Goal: Task Accomplishment & Management: Use online tool/utility

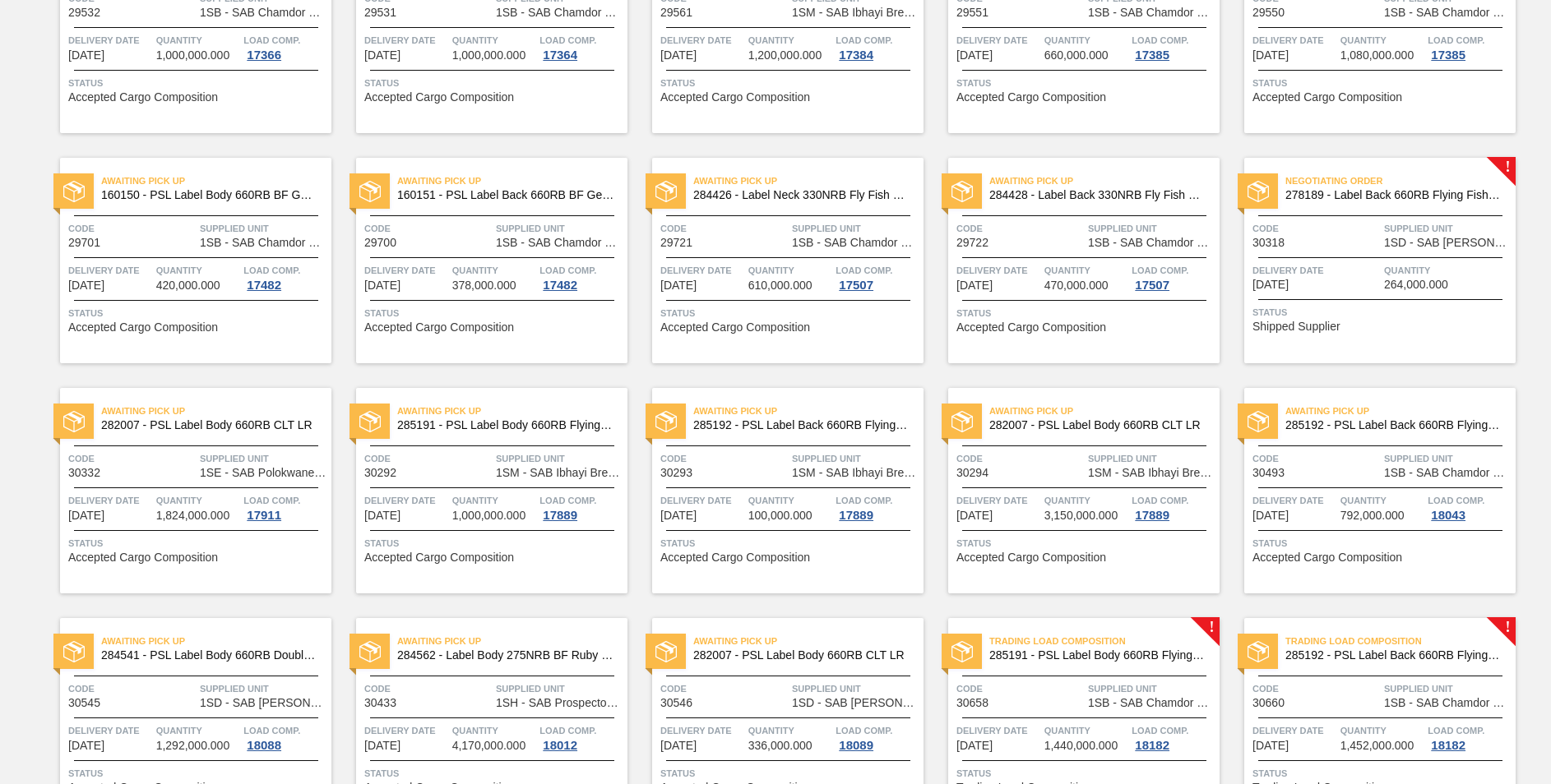
scroll to position [779, 0]
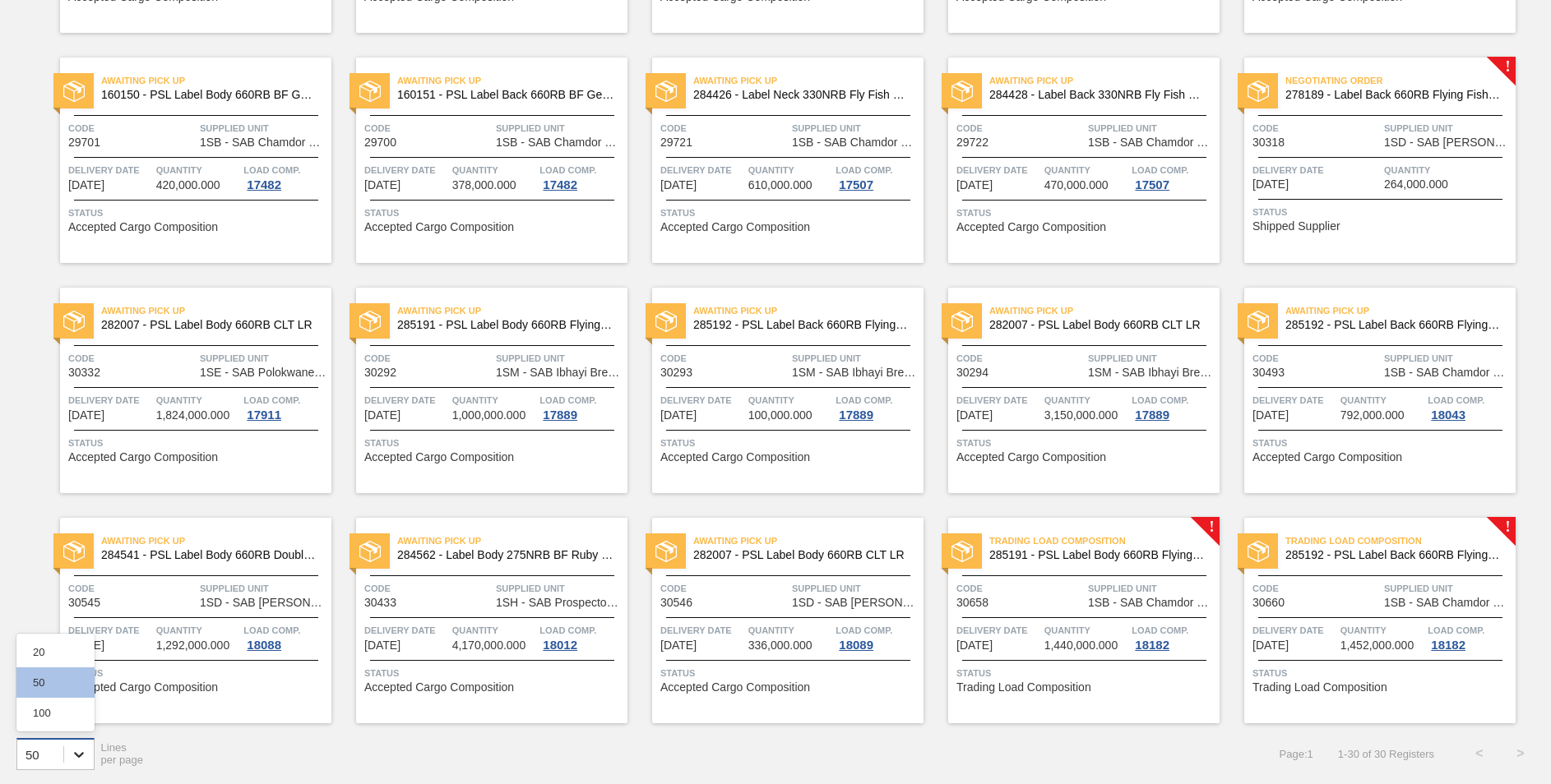
click at [73, 757] on icon at bounding box center [78, 754] width 16 height 16
click at [73, 758] on icon at bounding box center [78, 754] width 16 height 16
click at [78, 755] on icon at bounding box center [79, 755] width 10 height 6
click at [66, 703] on div "100" at bounding box center [55, 713] width 78 height 31
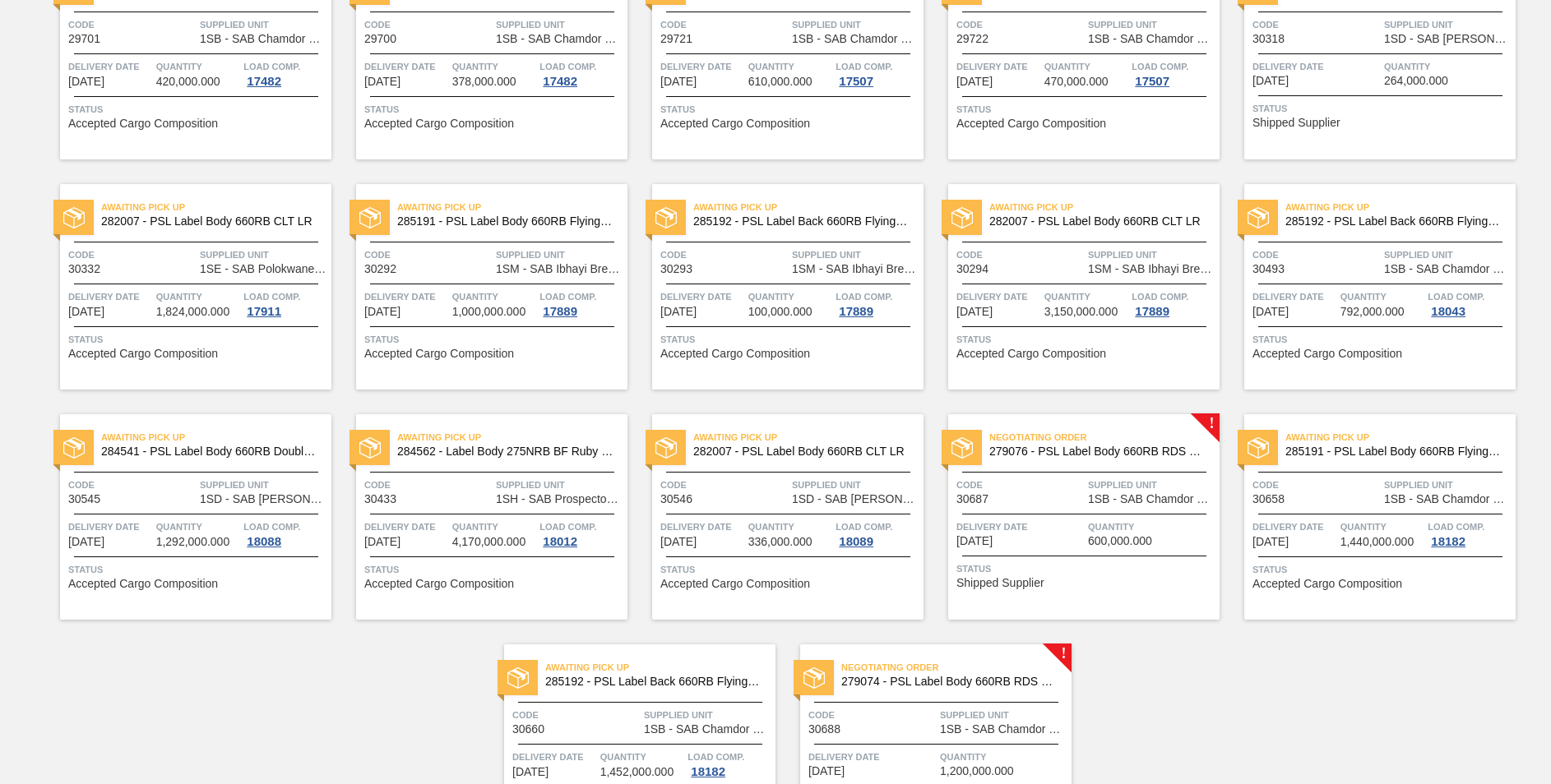
scroll to position [1009, 0]
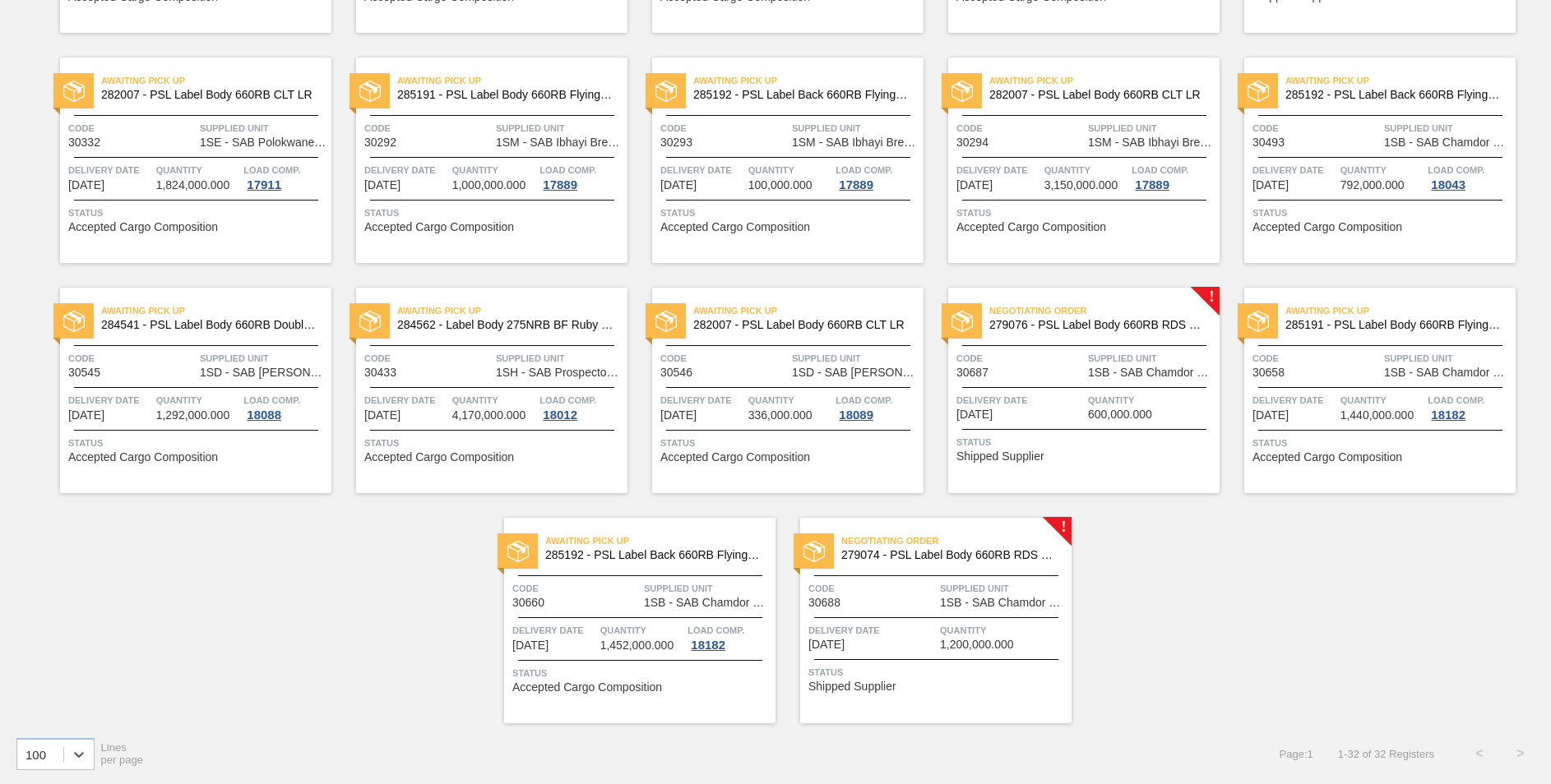
click at [1142, 329] on span "279076 - PSL Label Body 660RB RDS Org (Blast)" at bounding box center [1098, 325] width 217 height 13
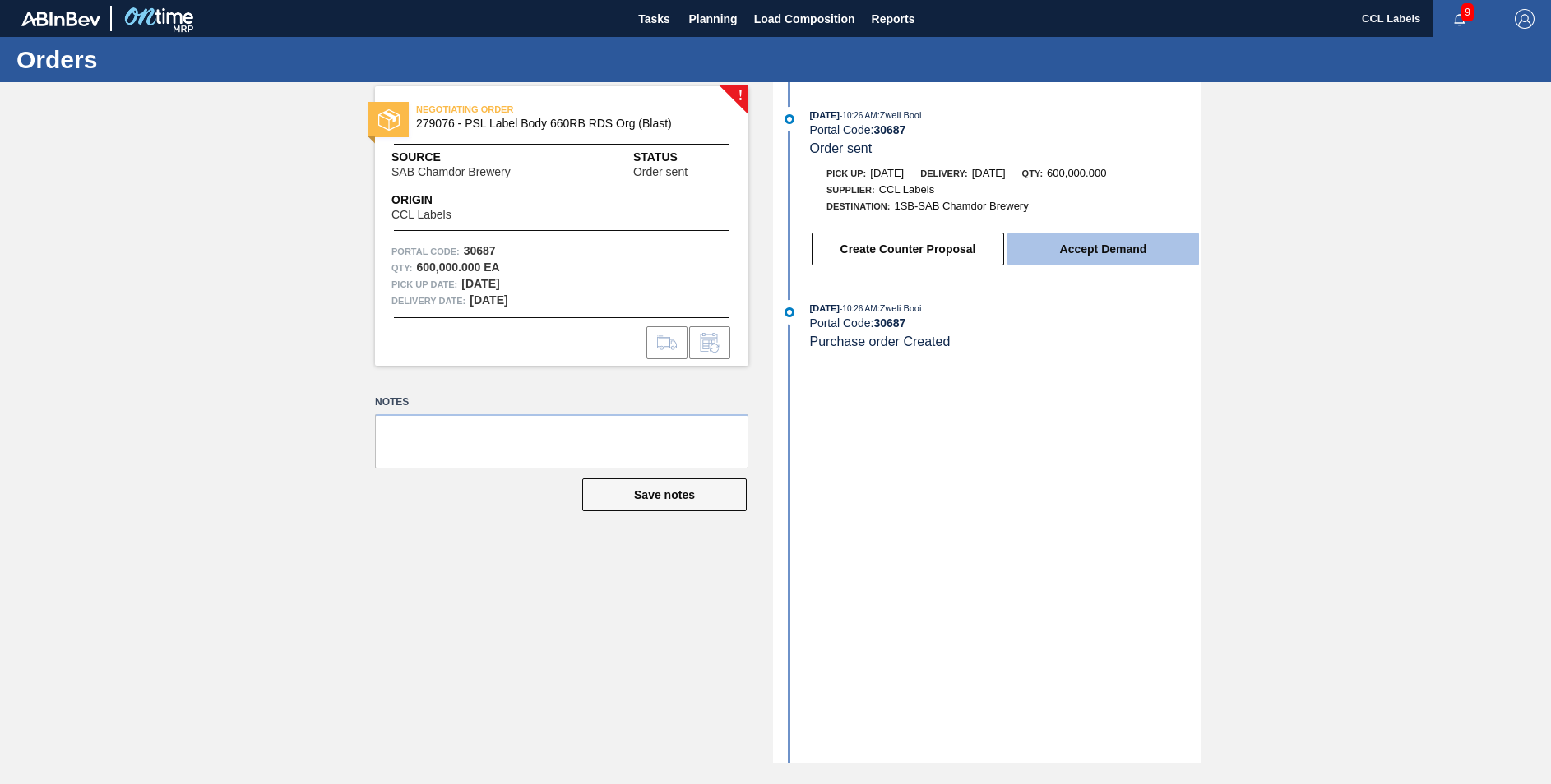
click at [1126, 249] on button "Accept Demand" at bounding box center [1103, 249] width 191 height 33
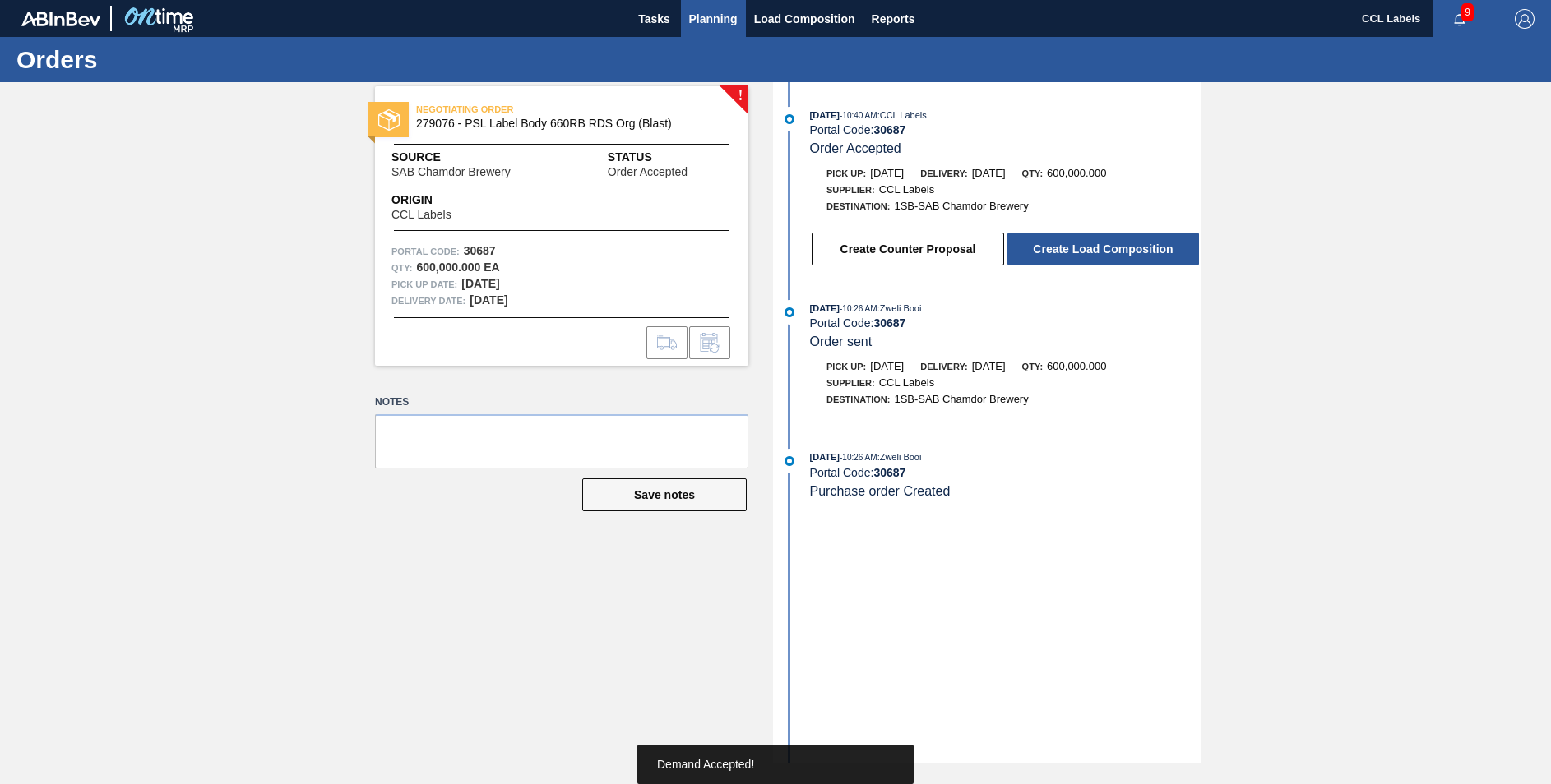
click at [715, 17] on span "Planning" at bounding box center [713, 19] width 48 height 20
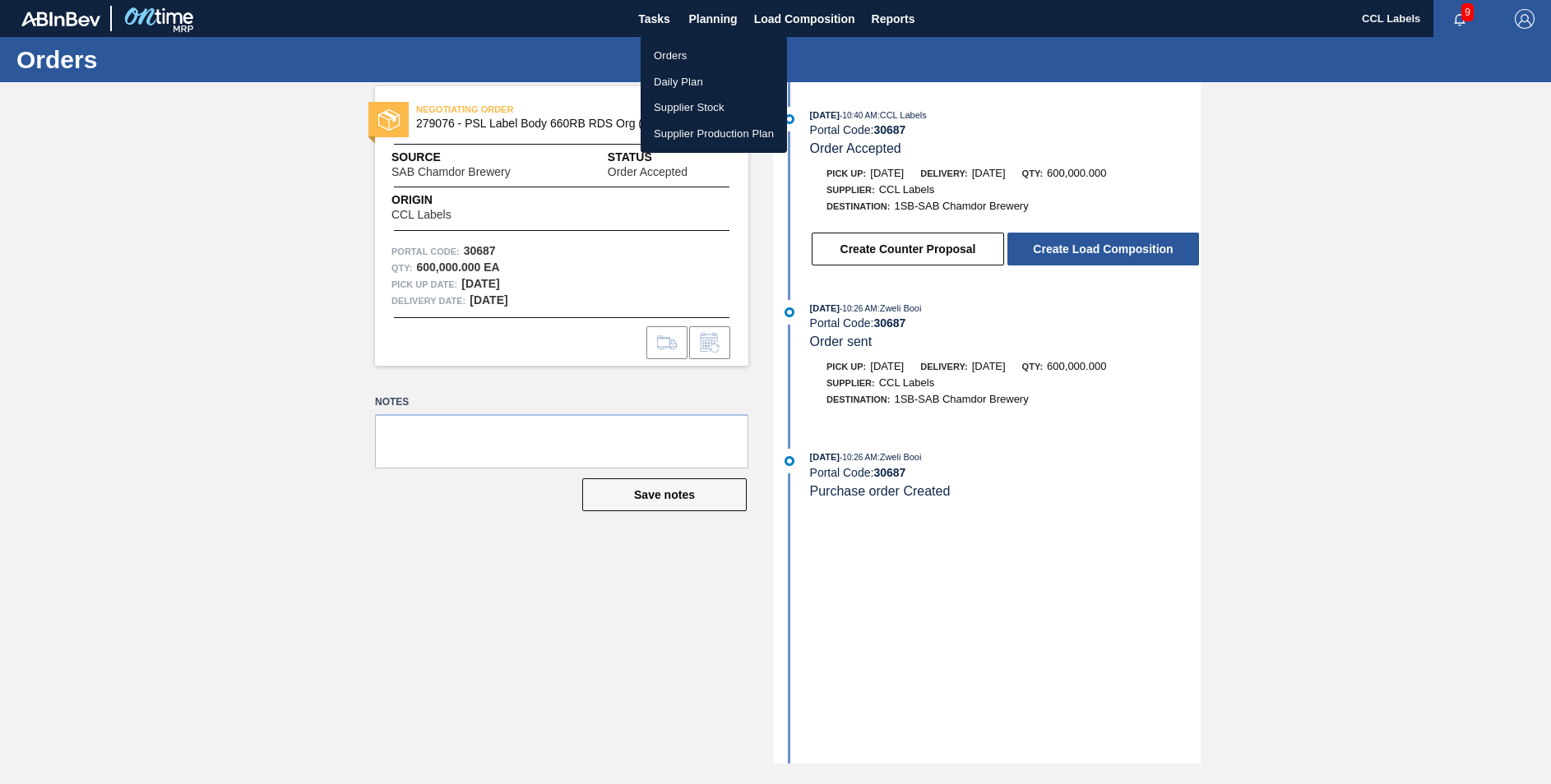
click at [675, 53] on li "Orders" at bounding box center [714, 55] width 146 height 26
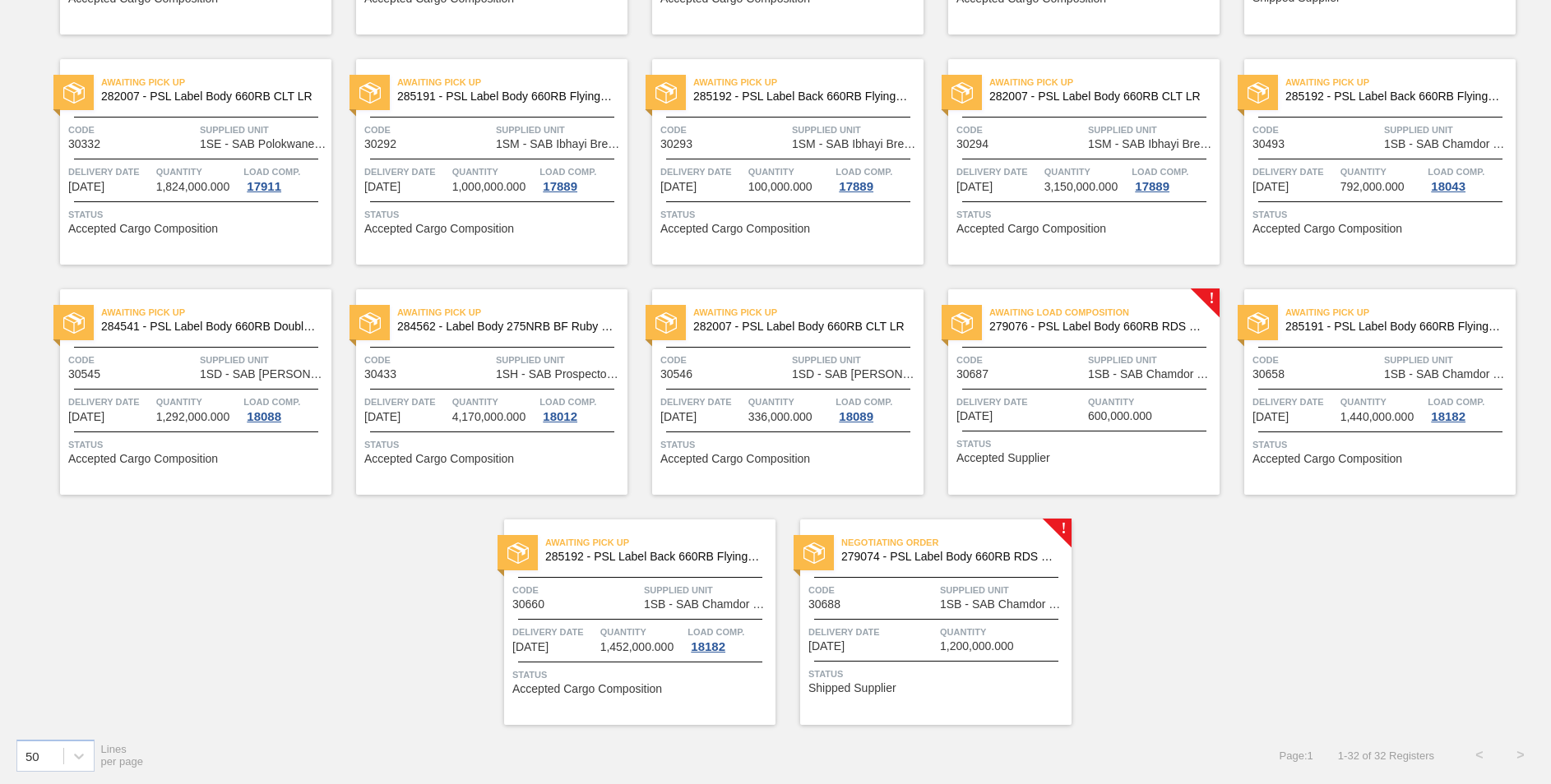
scroll to position [1009, 0]
click at [954, 556] on span "279074 - PSL Label Body 660RB RDS Dry (Blast)" at bounding box center [949, 555] width 217 height 13
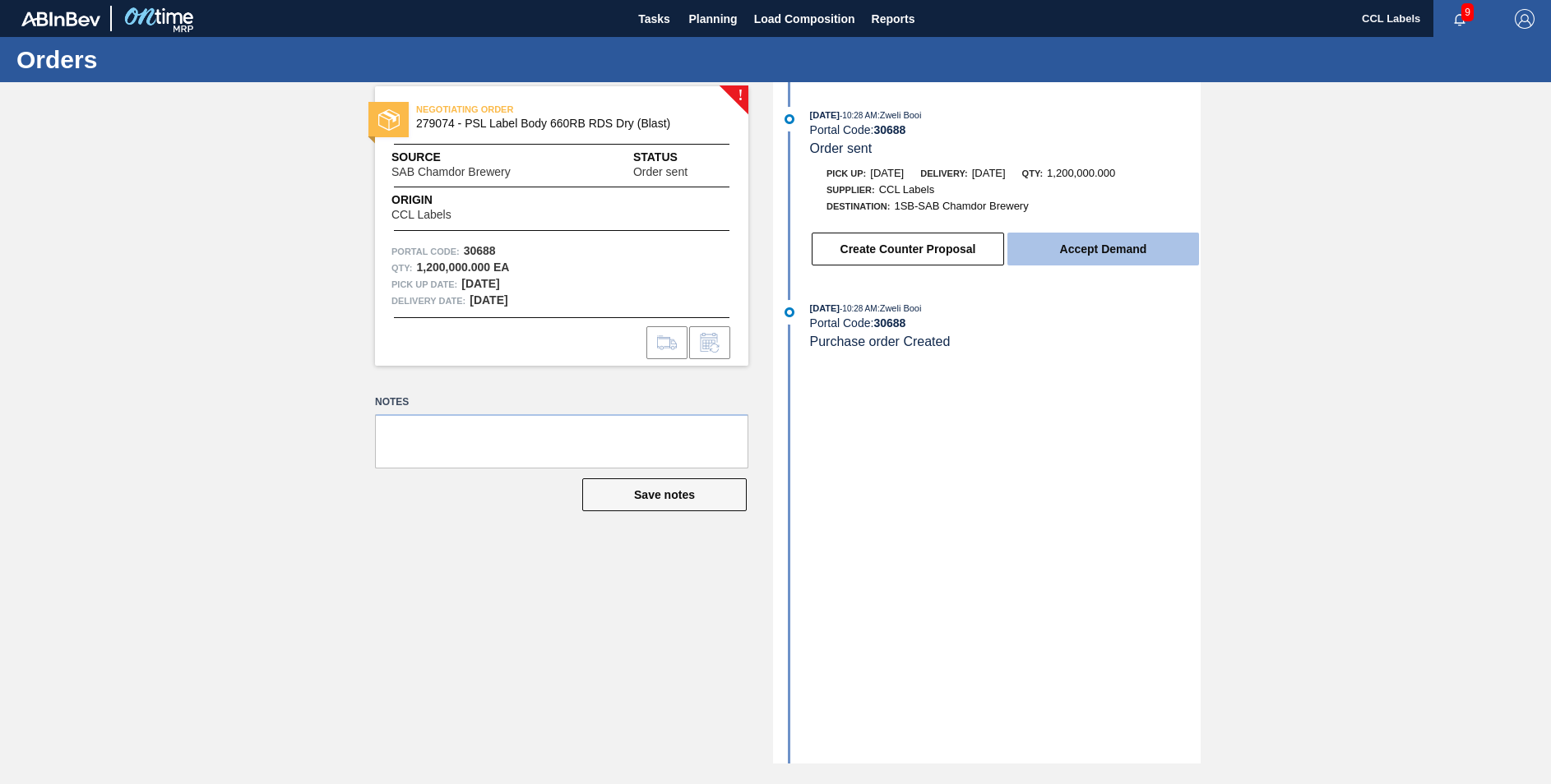
click at [1118, 254] on button "Accept Demand" at bounding box center [1103, 249] width 191 height 33
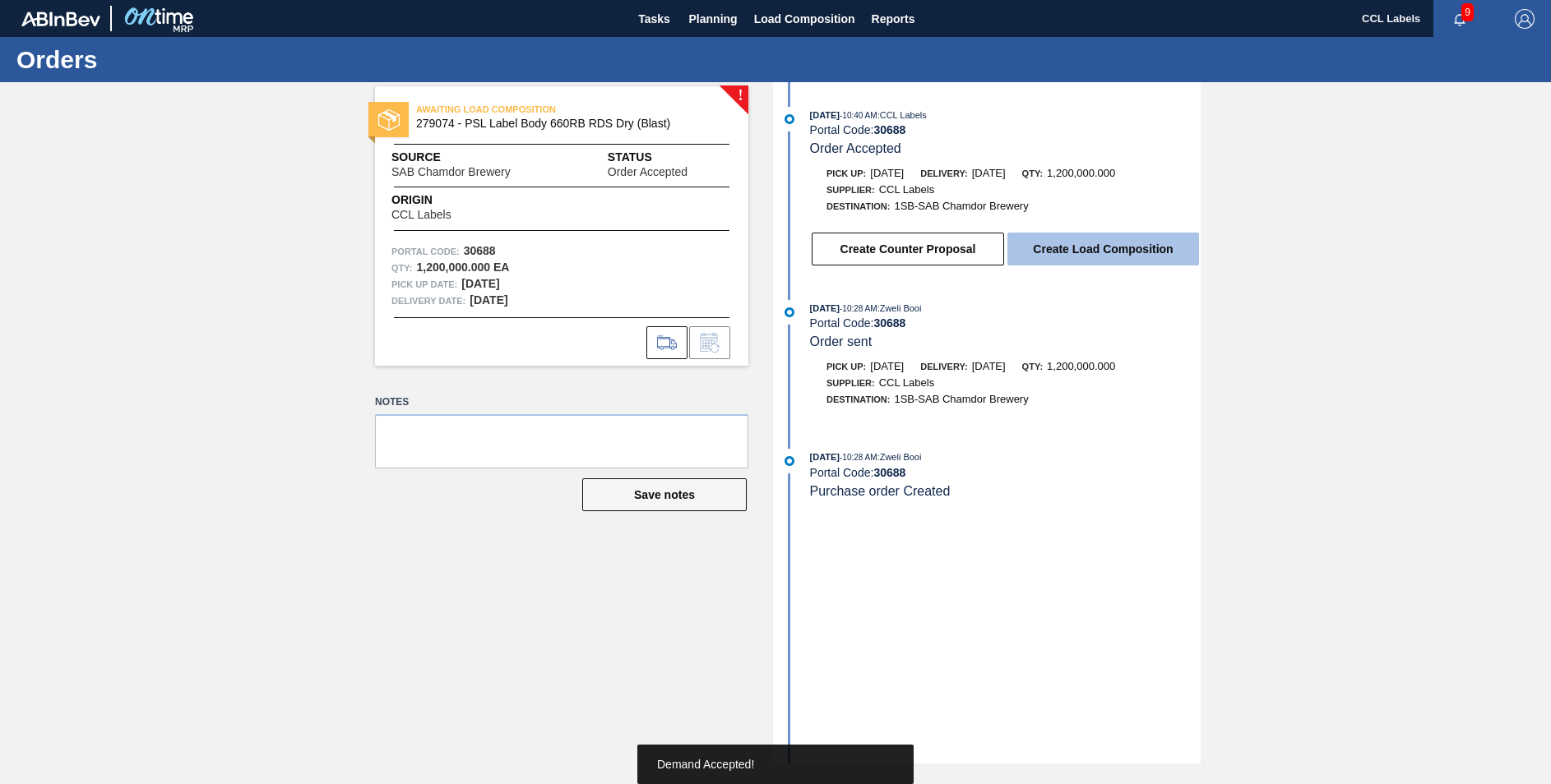
click at [1099, 250] on button "Create Load Composition" at bounding box center [1103, 249] width 191 height 33
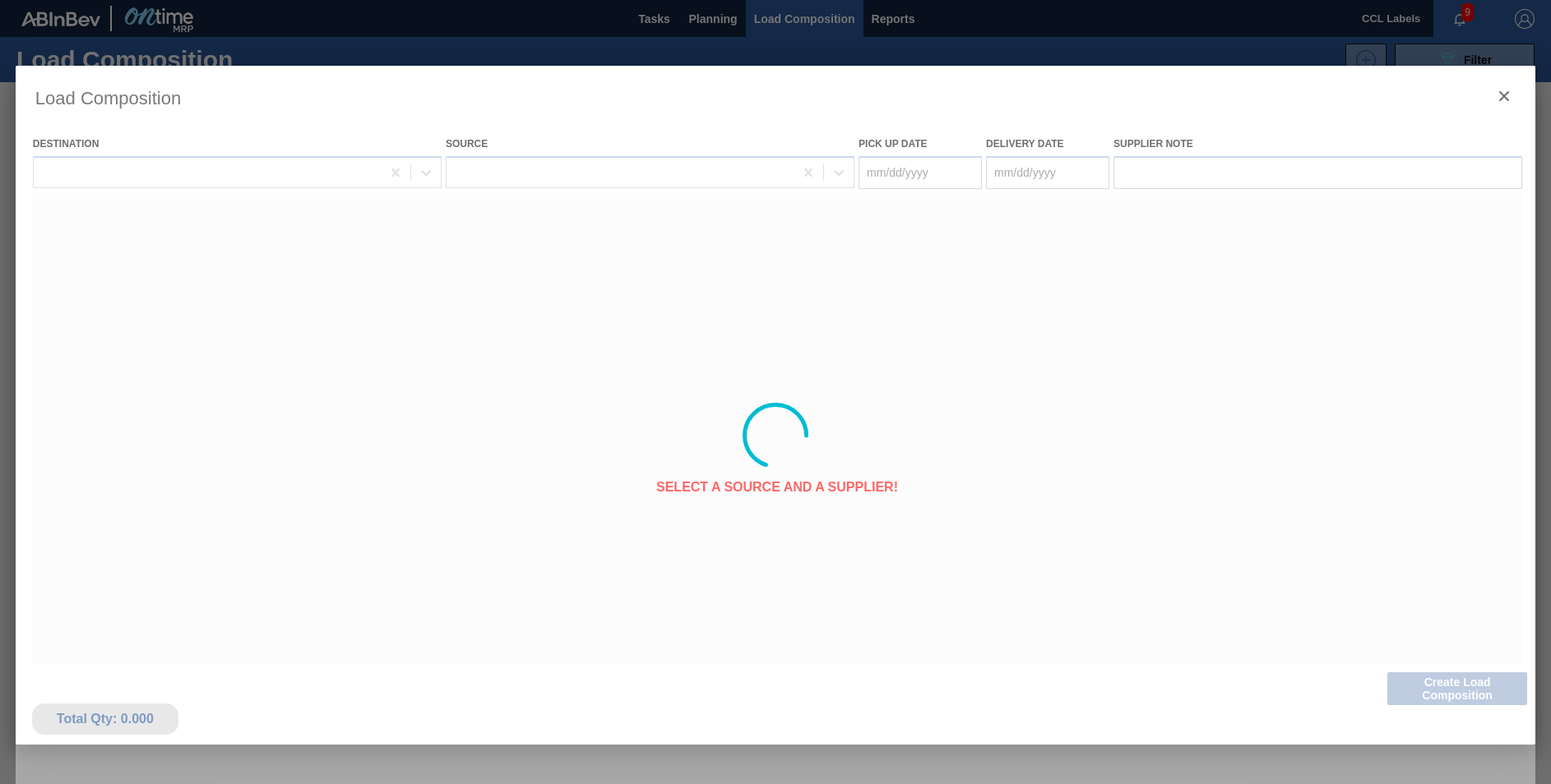
type Date "[DATE]"
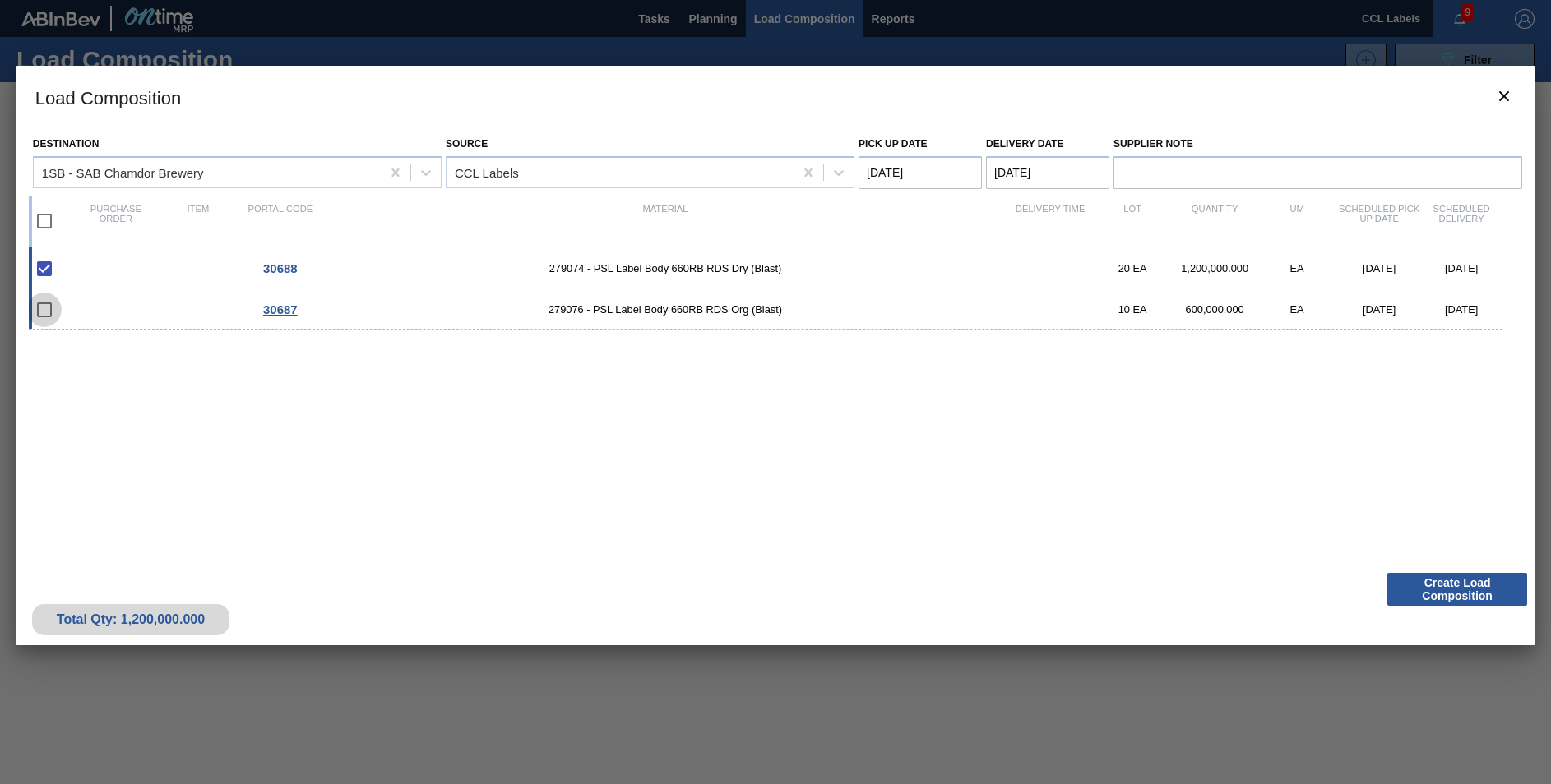
drag, startPoint x: 36, startPoint y: 302, endPoint x: 42, endPoint y: 308, distance: 8.5
click at [37, 302] on input "checkbox" at bounding box center [44, 310] width 35 height 35
click at [43, 308] on input "checkbox" at bounding box center [44, 310] width 35 height 35
click at [43, 308] on input "checkbox" at bounding box center [44, 310] width 35 height 35
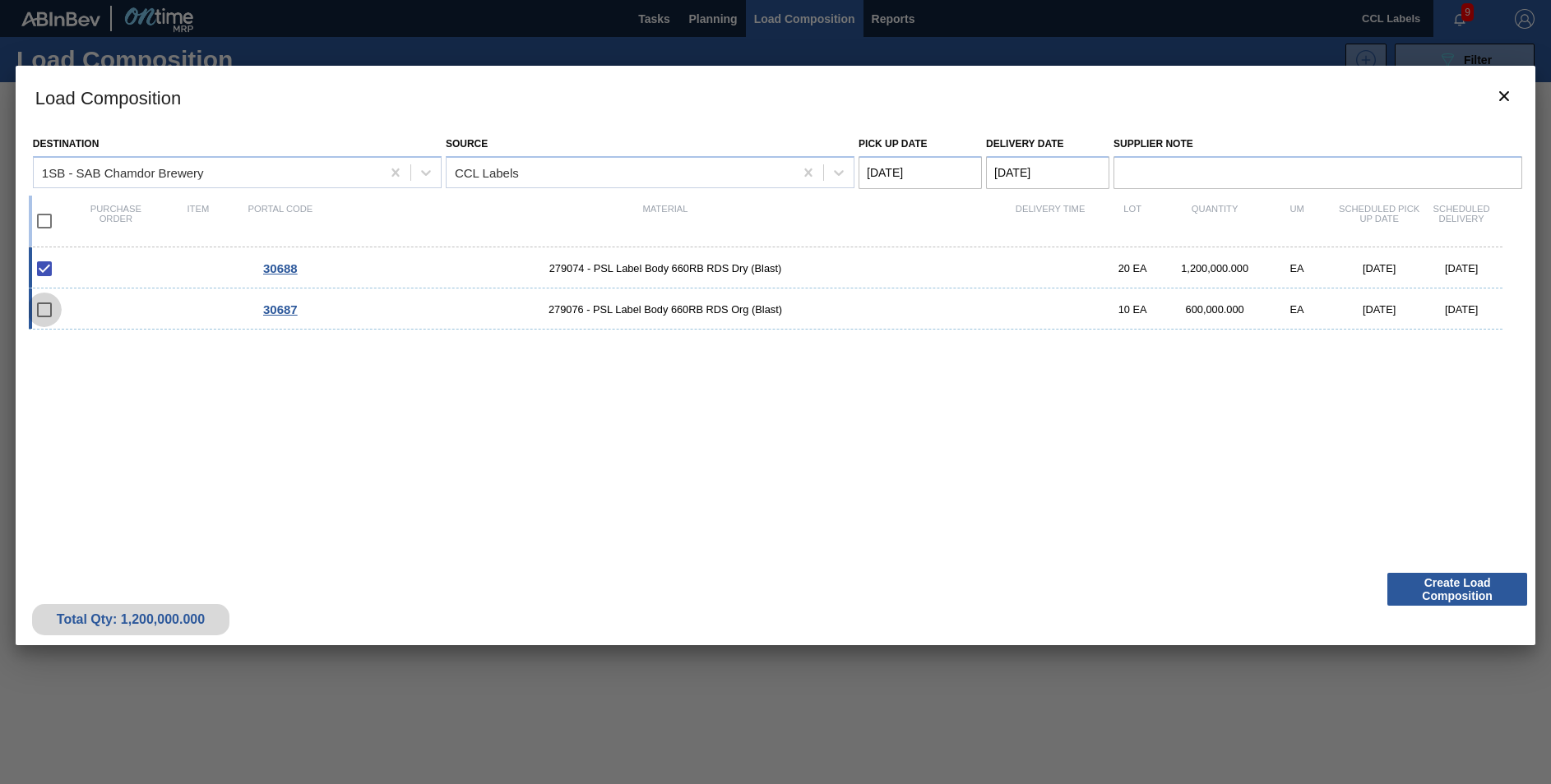
checkbox input "false"
click at [42, 226] on input "checkbox" at bounding box center [44, 221] width 35 height 35
checkbox input "true"
click at [39, 216] on input "checkbox" at bounding box center [44, 221] width 35 height 35
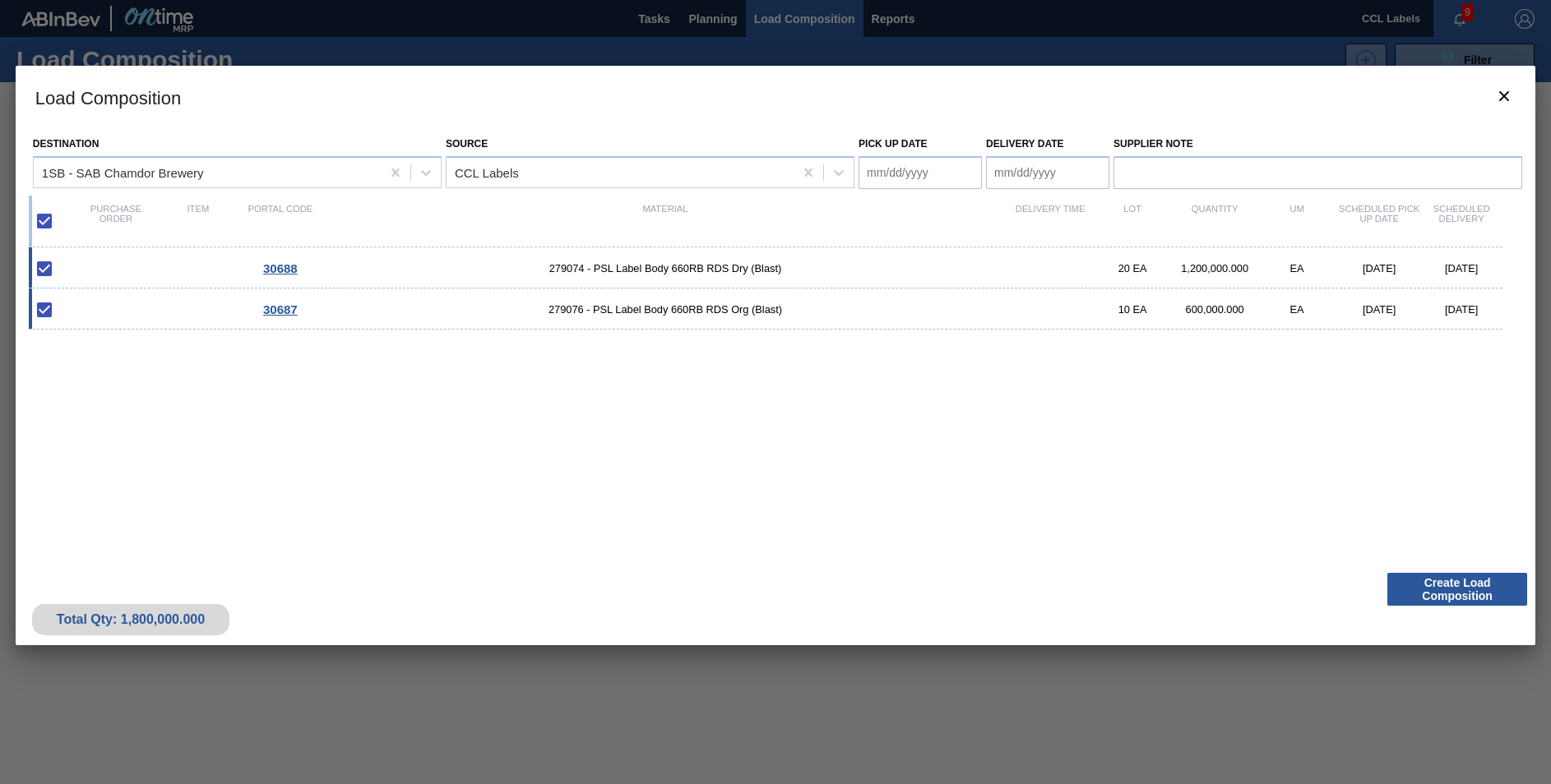
checkbox input "false"
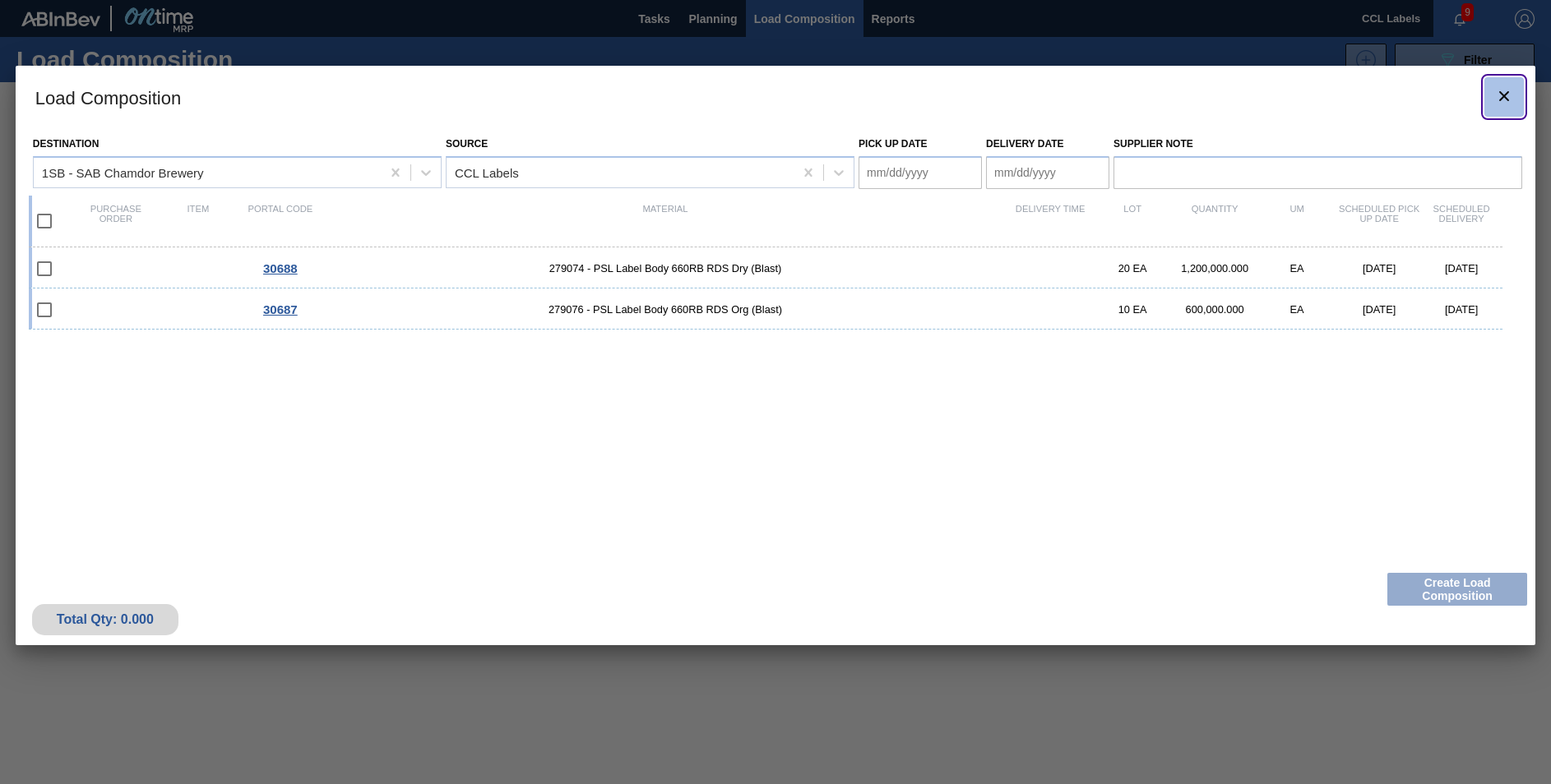
click at [1503, 98] on icon "botão de ícone" at bounding box center [1504, 96] width 10 height 10
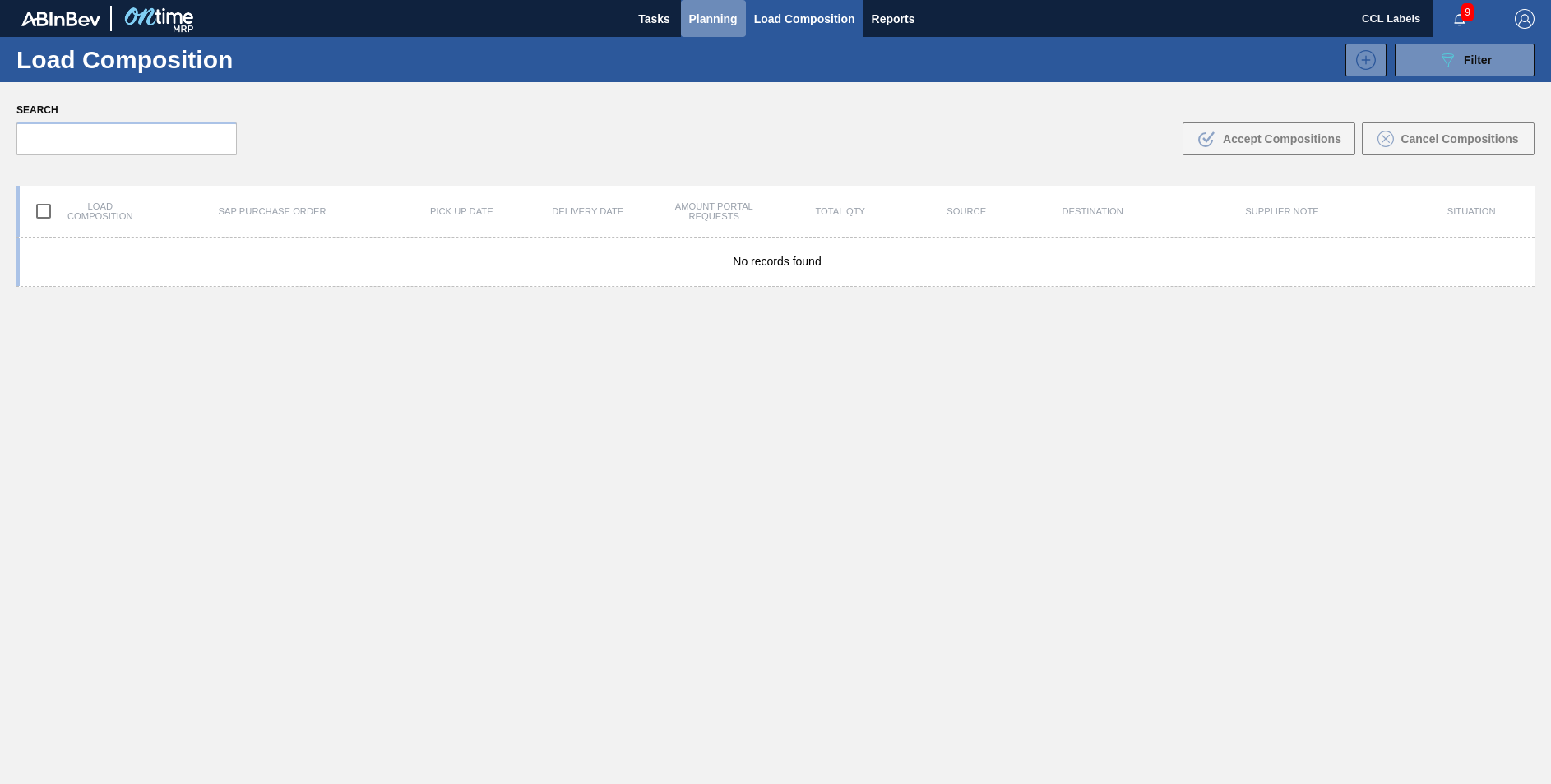
click at [703, 12] on button "Planning" at bounding box center [713, 19] width 65 height 37
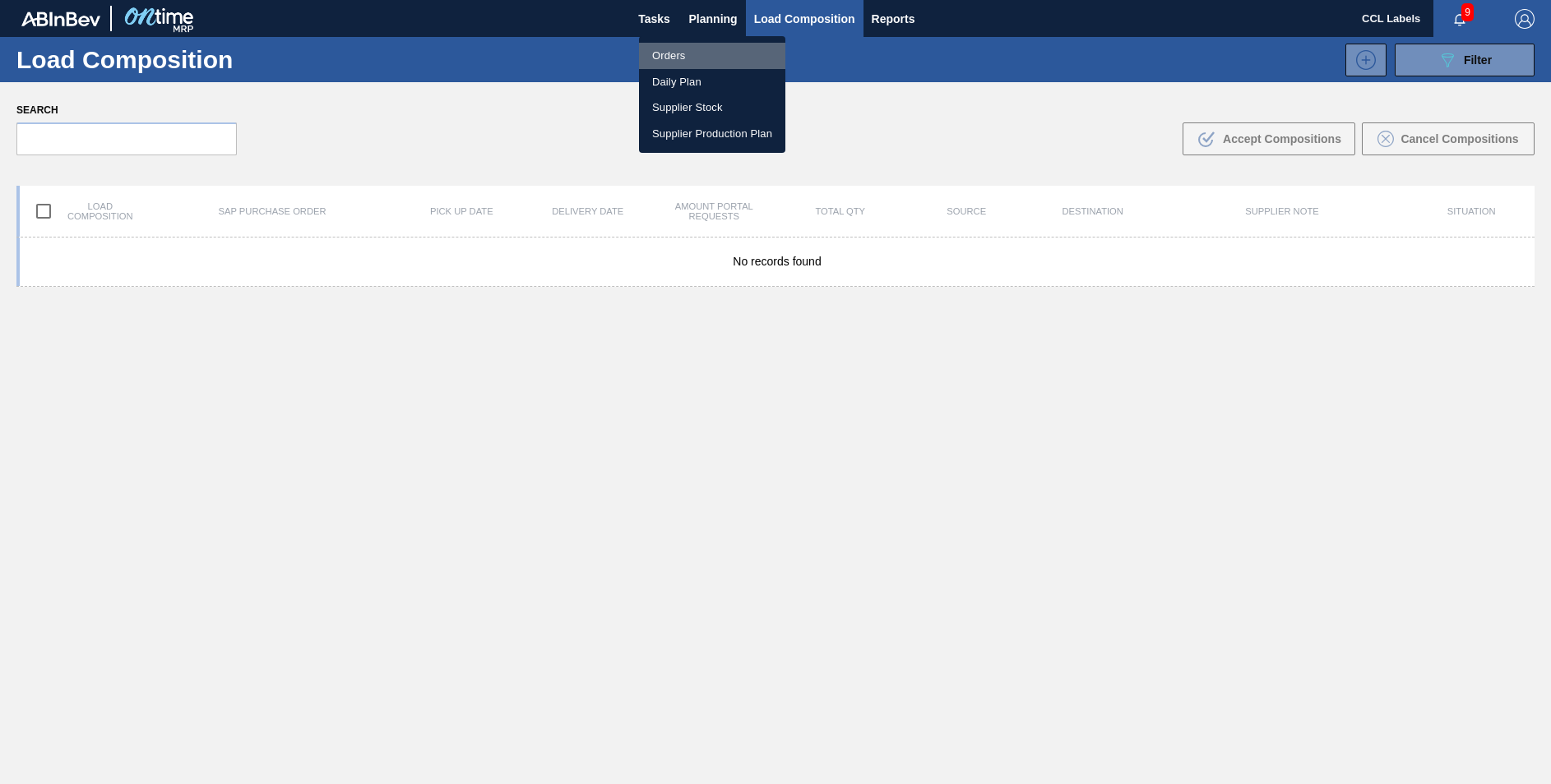
drag, startPoint x: 653, startPoint y: 50, endPoint x: 892, endPoint y: 364, distance: 394.6
click at [653, 52] on li "Orders" at bounding box center [712, 55] width 146 height 26
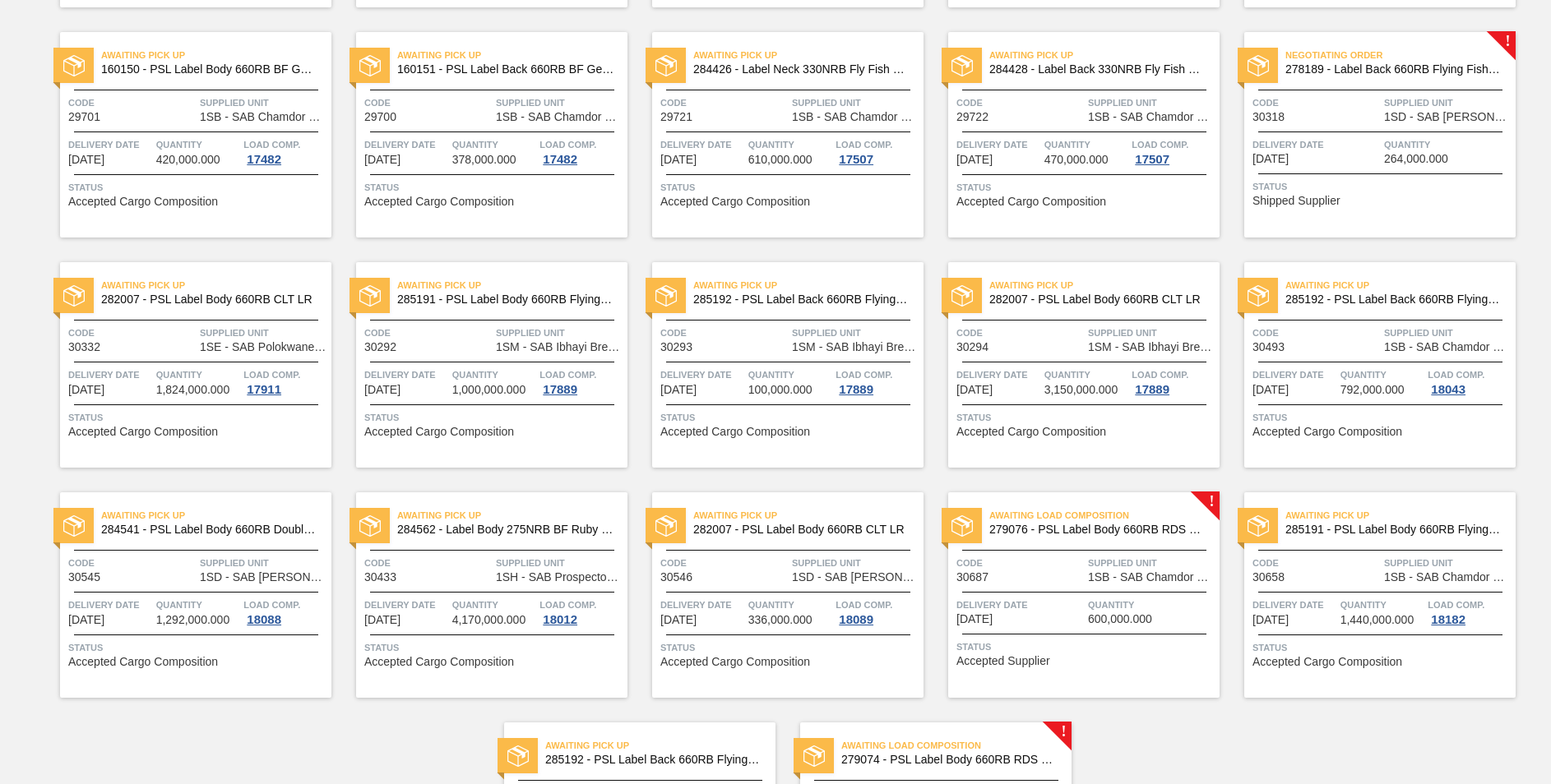
scroll to position [1009, 0]
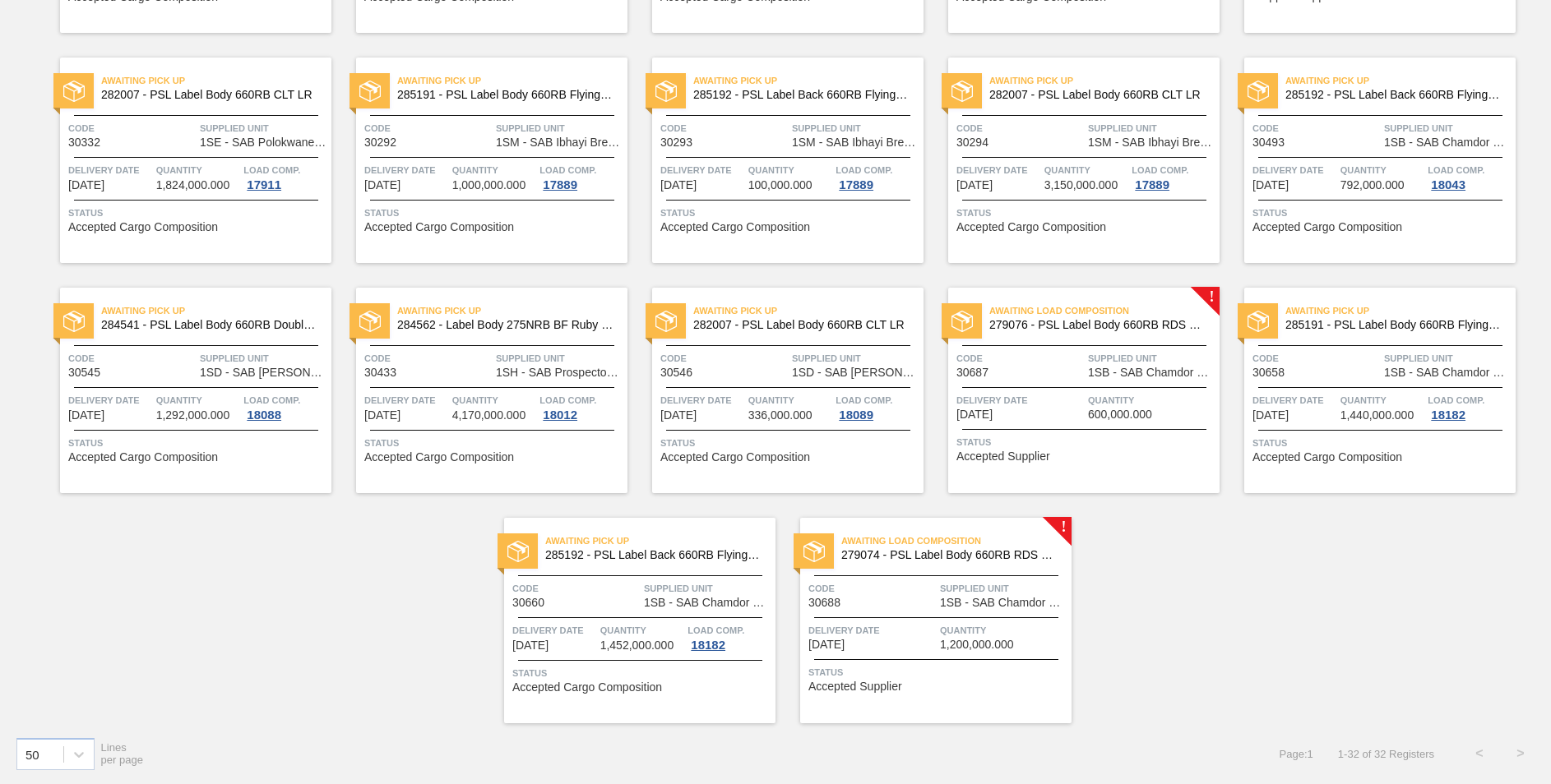
click at [1136, 325] on span "279076 - PSL Label Body 660RB RDS Org (Blast)" at bounding box center [1098, 325] width 217 height 13
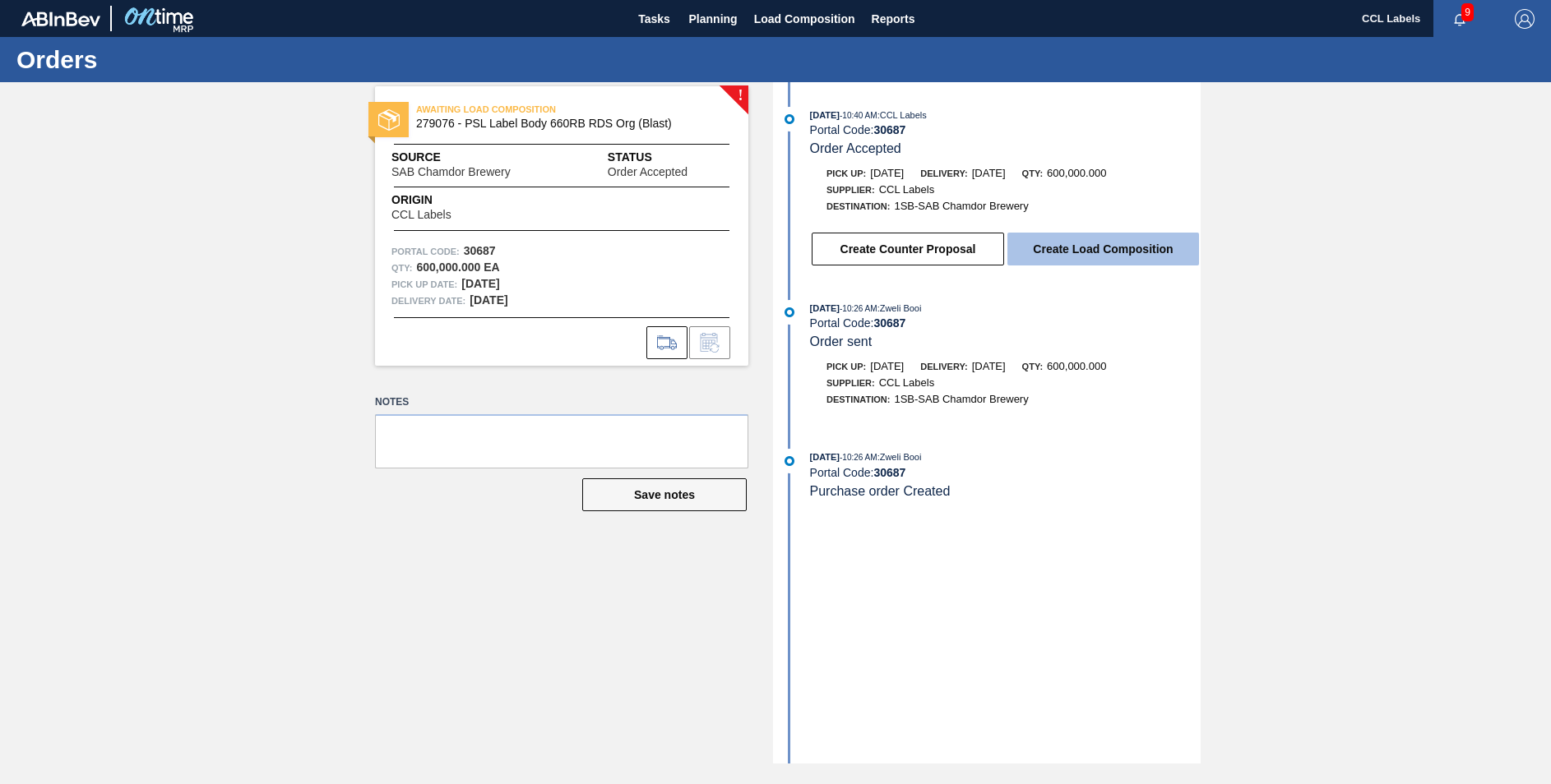
click at [1083, 253] on button "Create Load Composition" at bounding box center [1103, 249] width 191 height 33
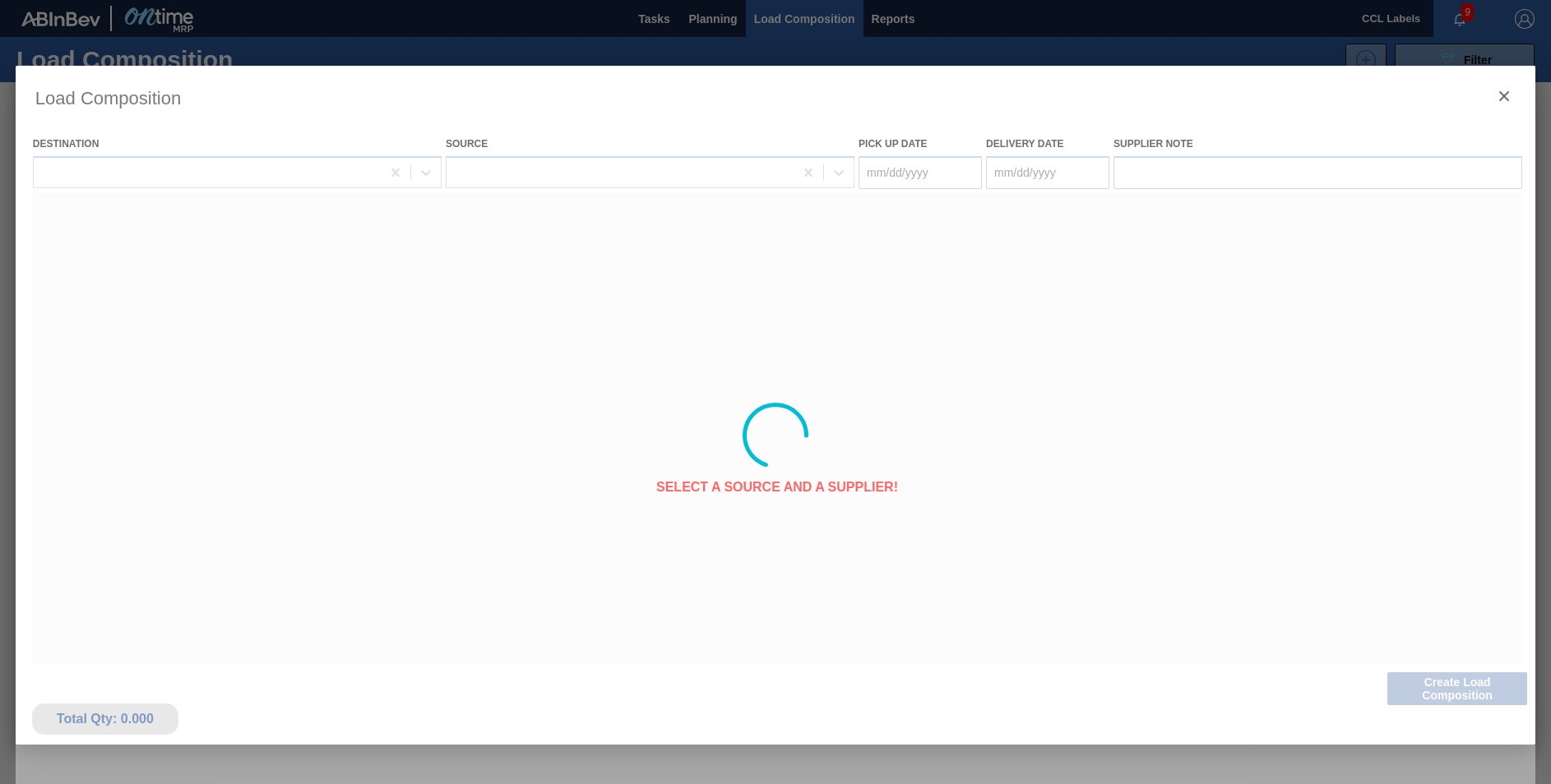
type Date "[DATE]"
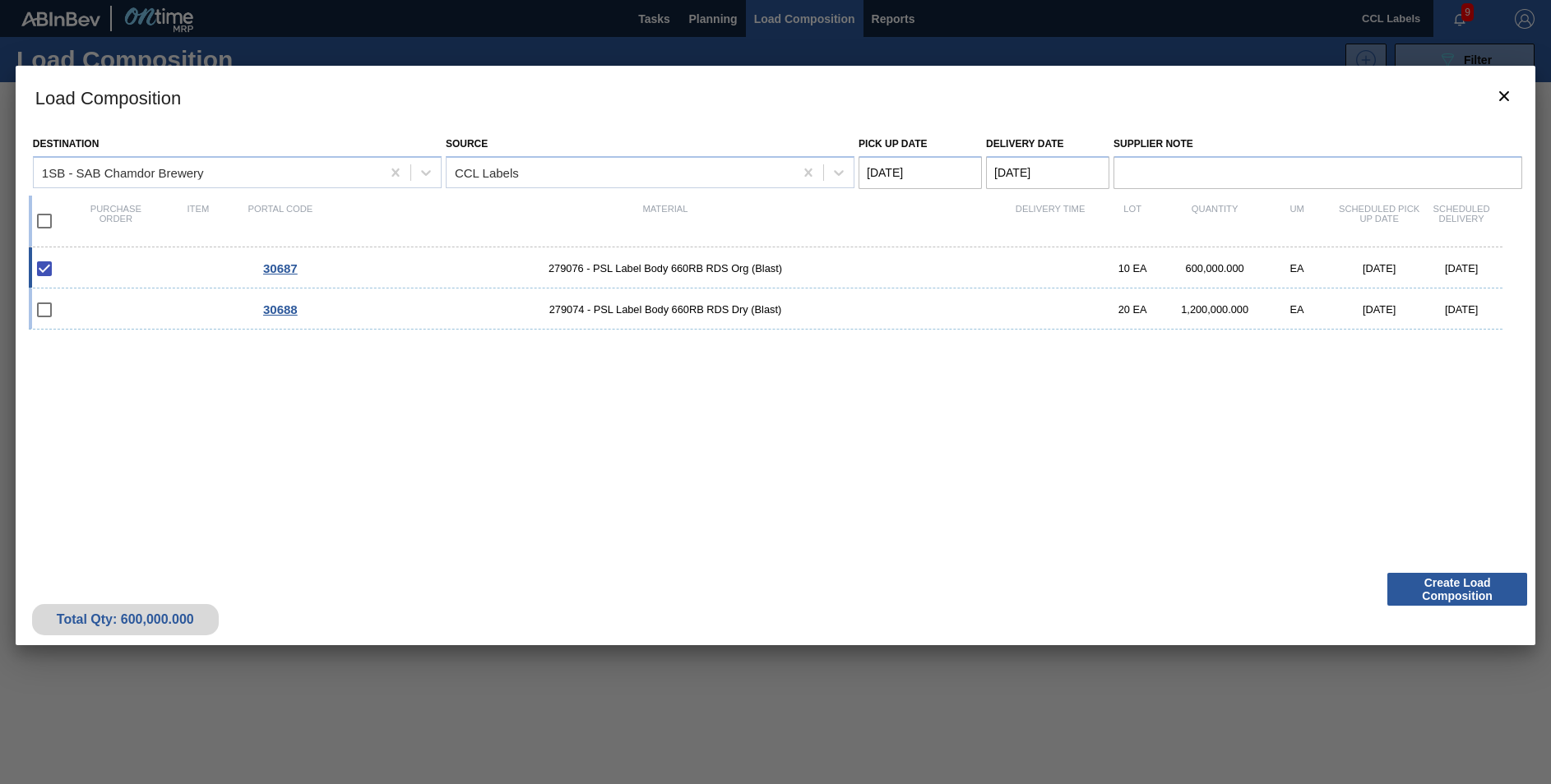
click at [51, 224] on input "checkbox" at bounding box center [44, 221] width 35 height 35
checkbox input "true"
click at [1027, 172] on Date "Delivery Date" at bounding box center [1047, 173] width 123 height 33
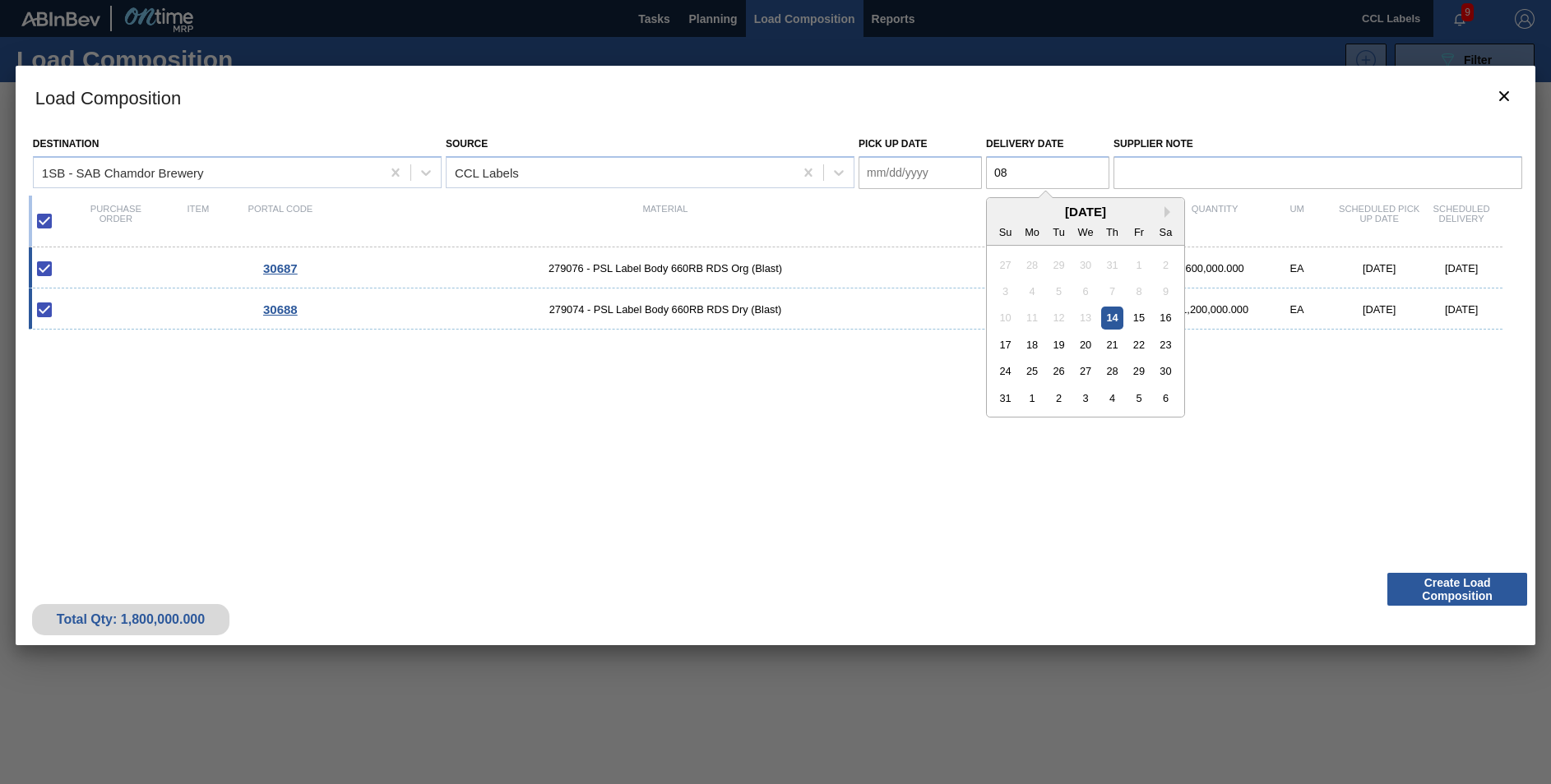
type Date "08"
drag, startPoint x: 898, startPoint y: 468, endPoint x: 907, endPoint y: 463, distance: 10.3
click at [898, 468] on div "30687 279076 - PSL Label Body 660RB RDS Org (Blast) 10 EA 600,000.000 EA [DATE]…" at bounding box center [773, 396] width 1487 height 298
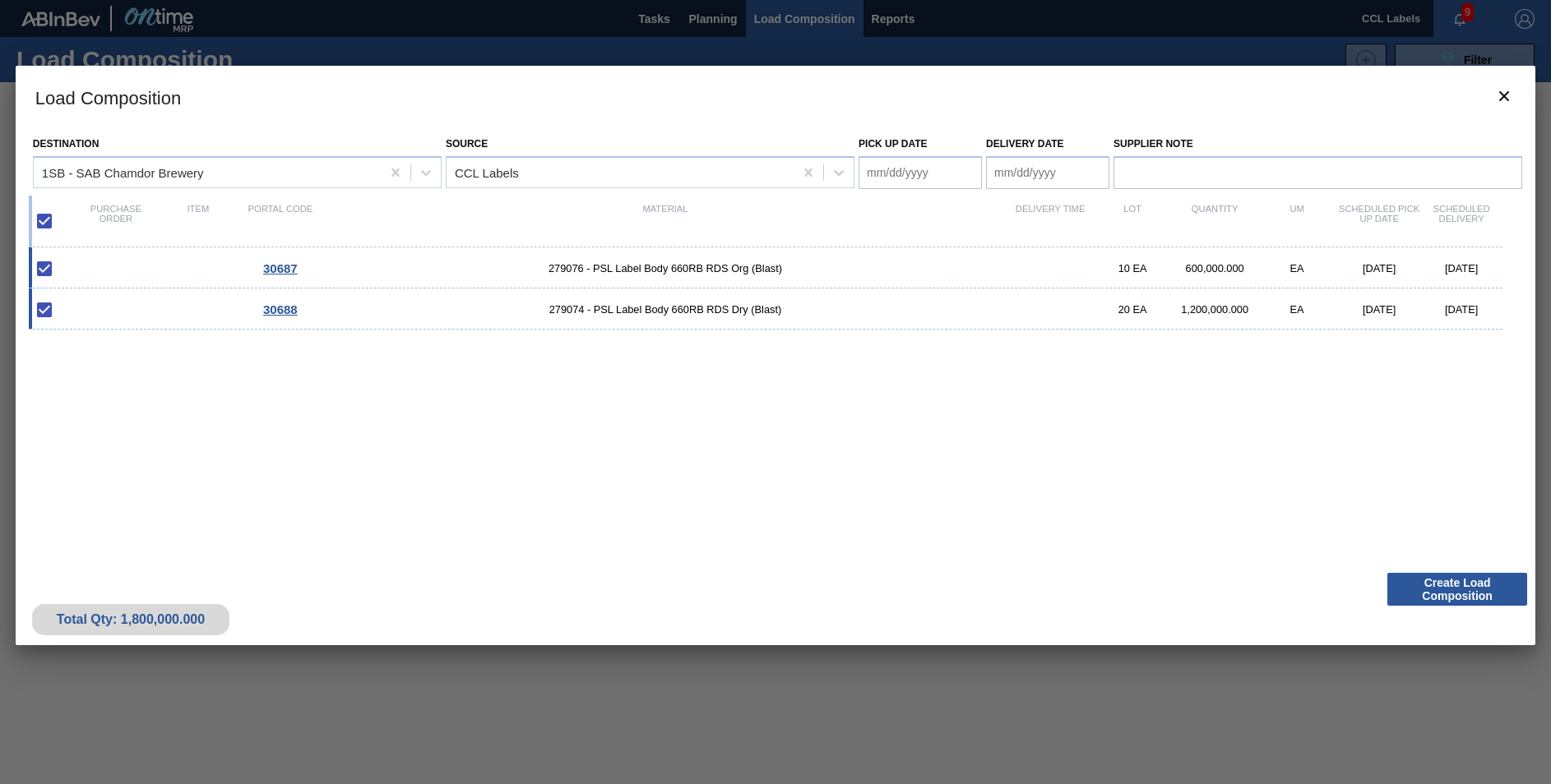
click at [1002, 169] on Date "Delivery Date" at bounding box center [1047, 173] width 123 height 33
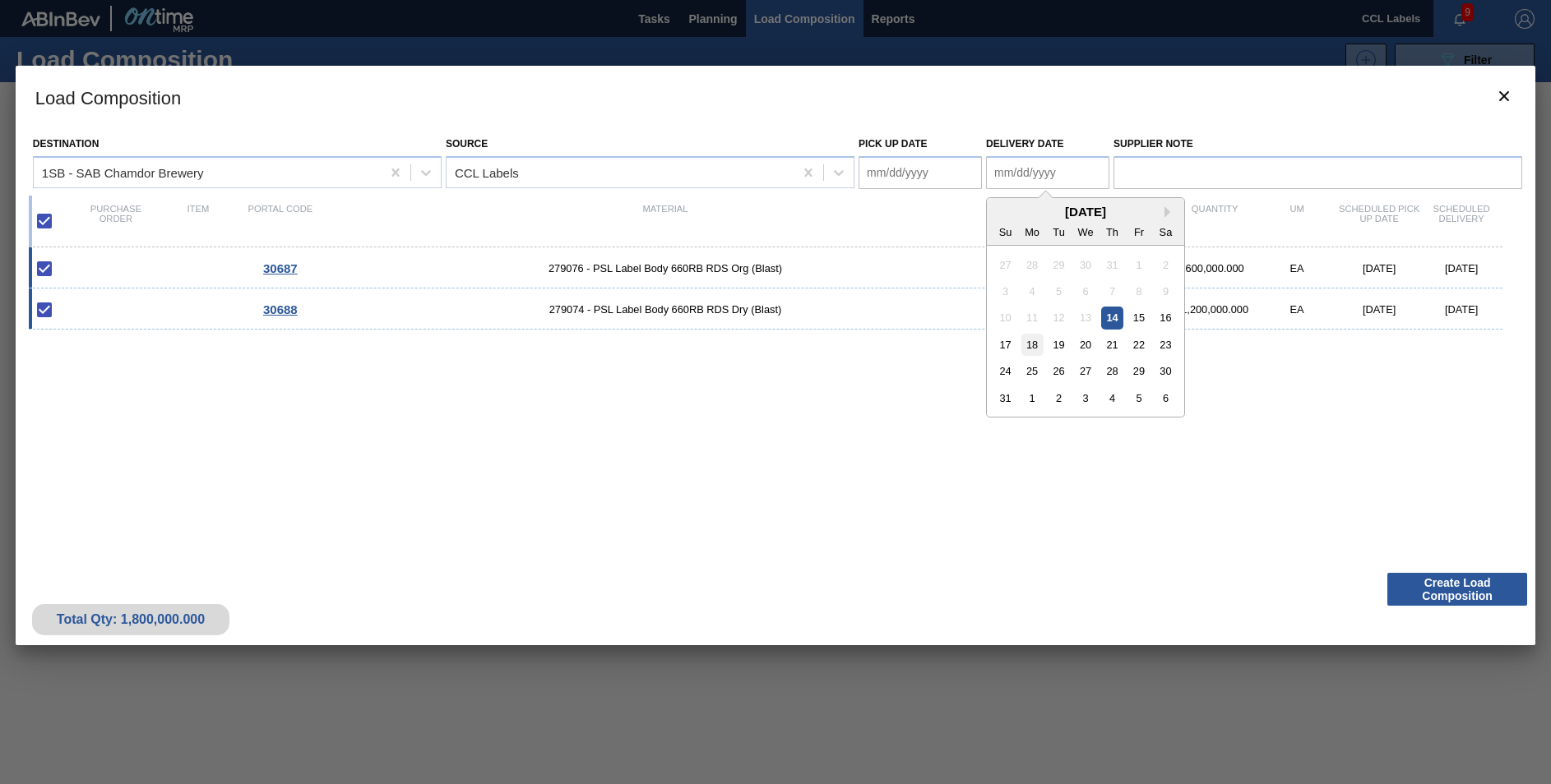
click at [1029, 344] on div "18" at bounding box center [1033, 345] width 22 height 22
type Date "[DATE]"
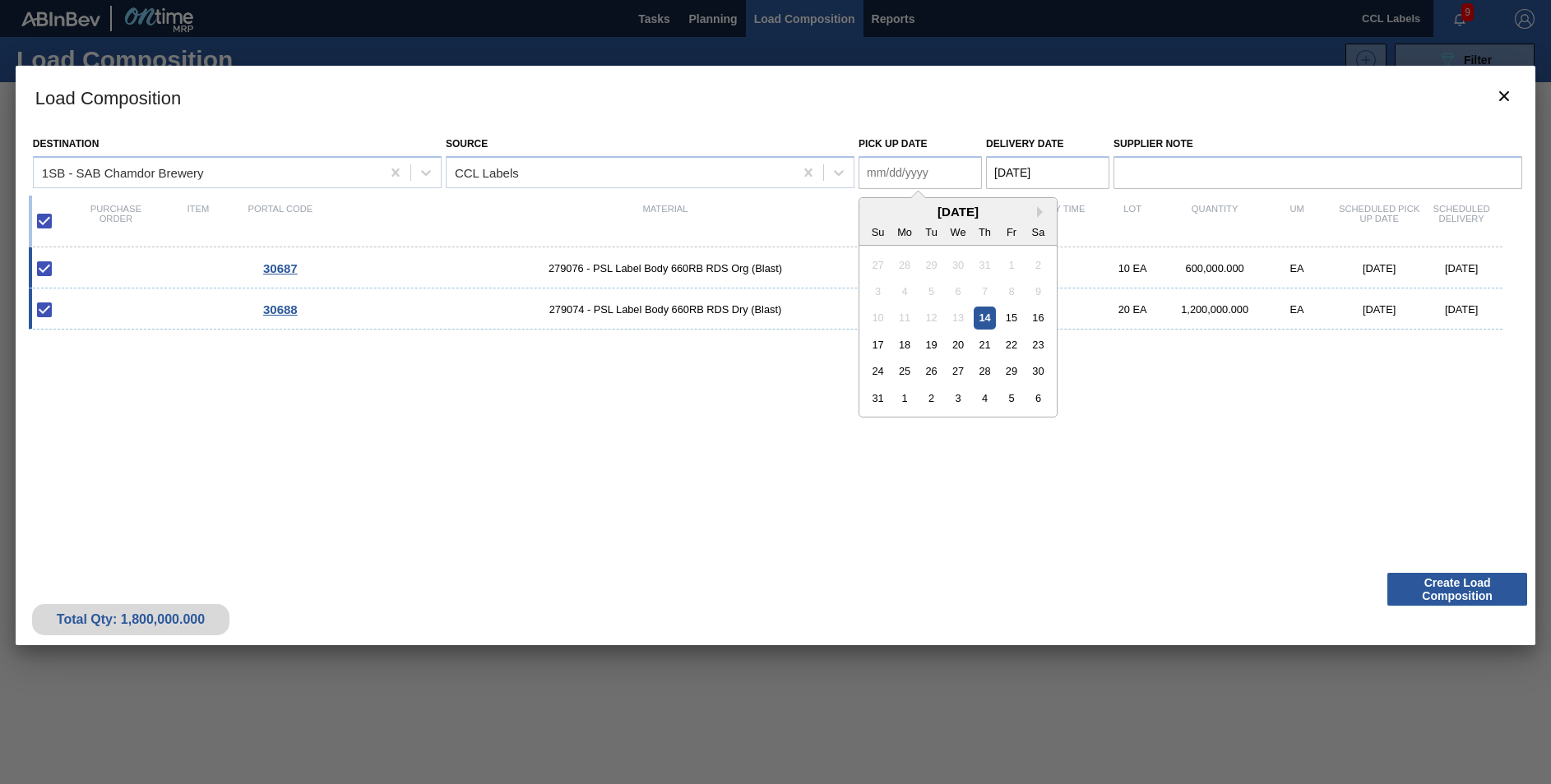
drag, startPoint x: 864, startPoint y: 177, endPoint x: 875, endPoint y: 179, distance: 11.2
click at [864, 177] on Date "Pick up Date" at bounding box center [920, 173] width 123 height 33
click at [903, 349] on div "18" at bounding box center [905, 345] width 22 height 22
type Date "[DATE]"
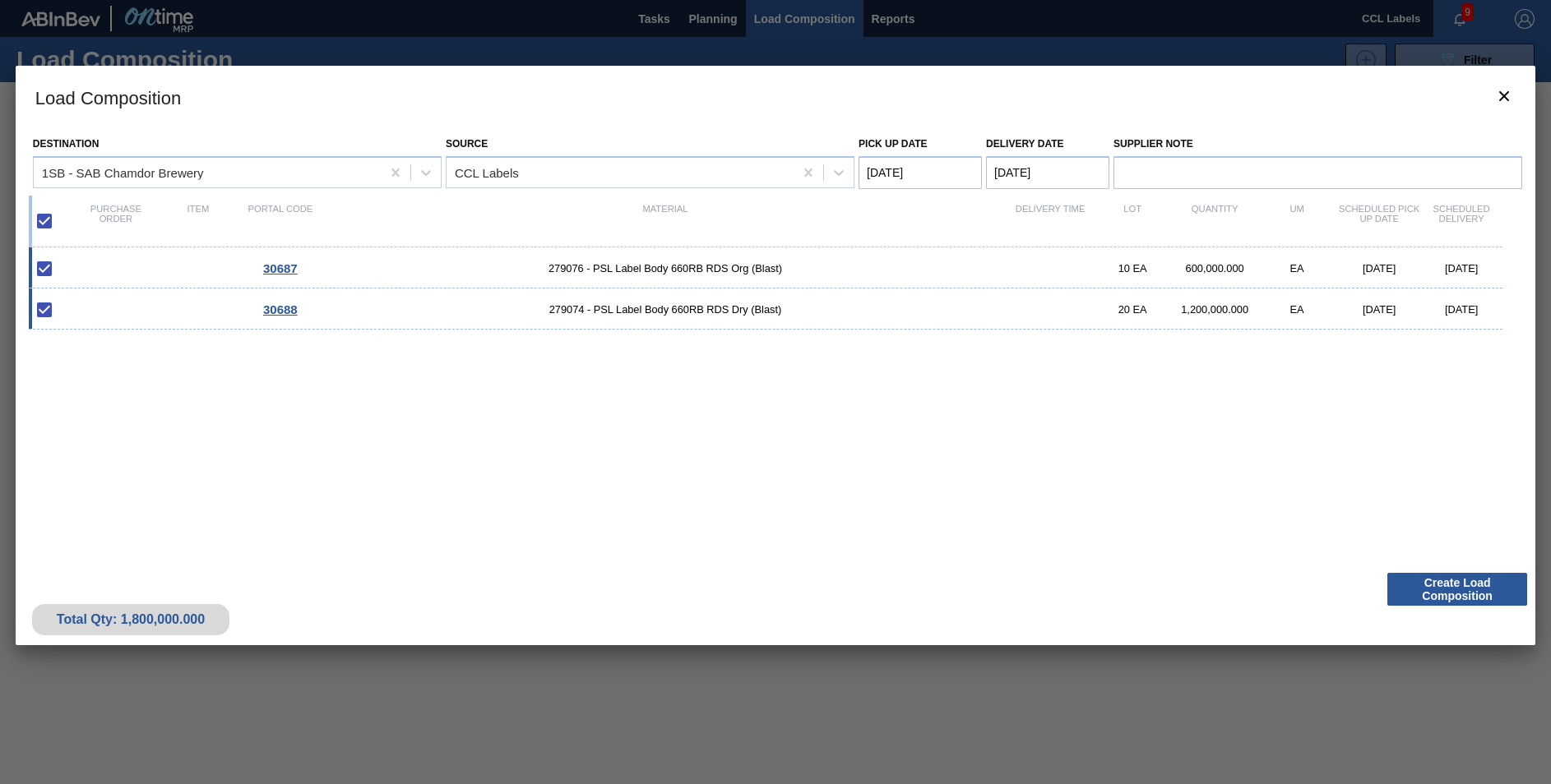
drag, startPoint x: 1115, startPoint y: 481, endPoint x: 1270, endPoint y: 498, distance: 155.9
click at [1115, 482] on div "30687 279076 - PSL Label Body 660RB RDS Org (Blast) 10 EA 600,000.000 EA [DATE]…" at bounding box center [773, 396] width 1487 height 298
click at [1447, 597] on button "Create Load Composition" at bounding box center [1457, 589] width 140 height 33
